Goal: Task Accomplishment & Management: Manage account settings

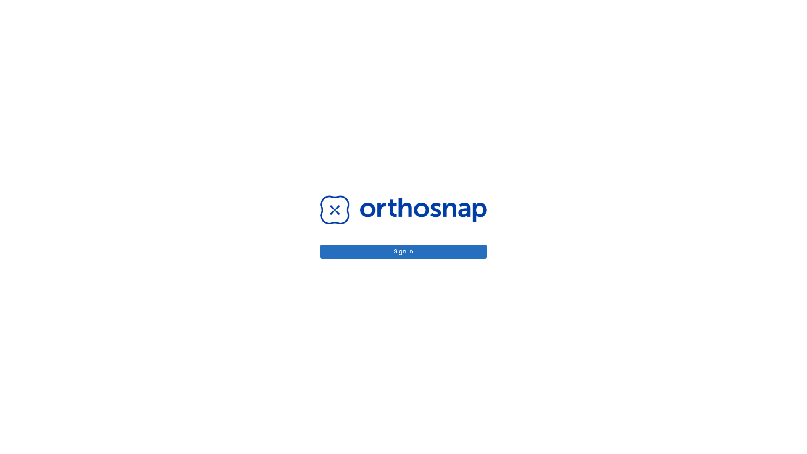
click at [403, 251] on button "Sign in" at bounding box center [403, 251] width 166 height 14
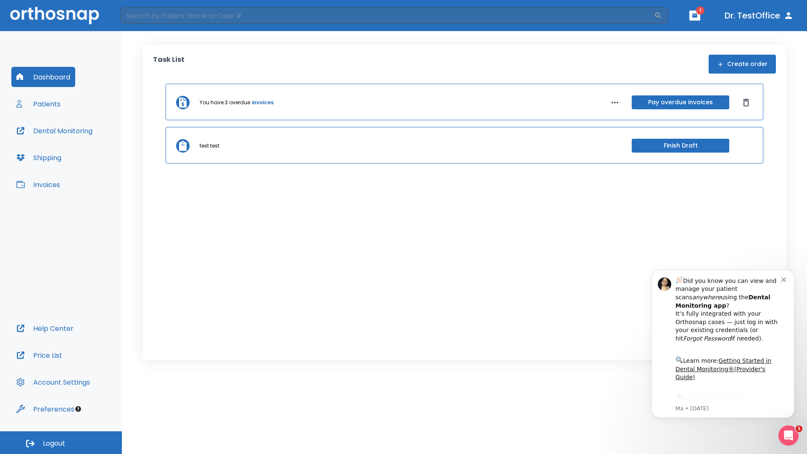
click at [61, 442] on span "Logout" at bounding box center [54, 443] width 22 height 9
